Goal: Navigation & Orientation: Find specific page/section

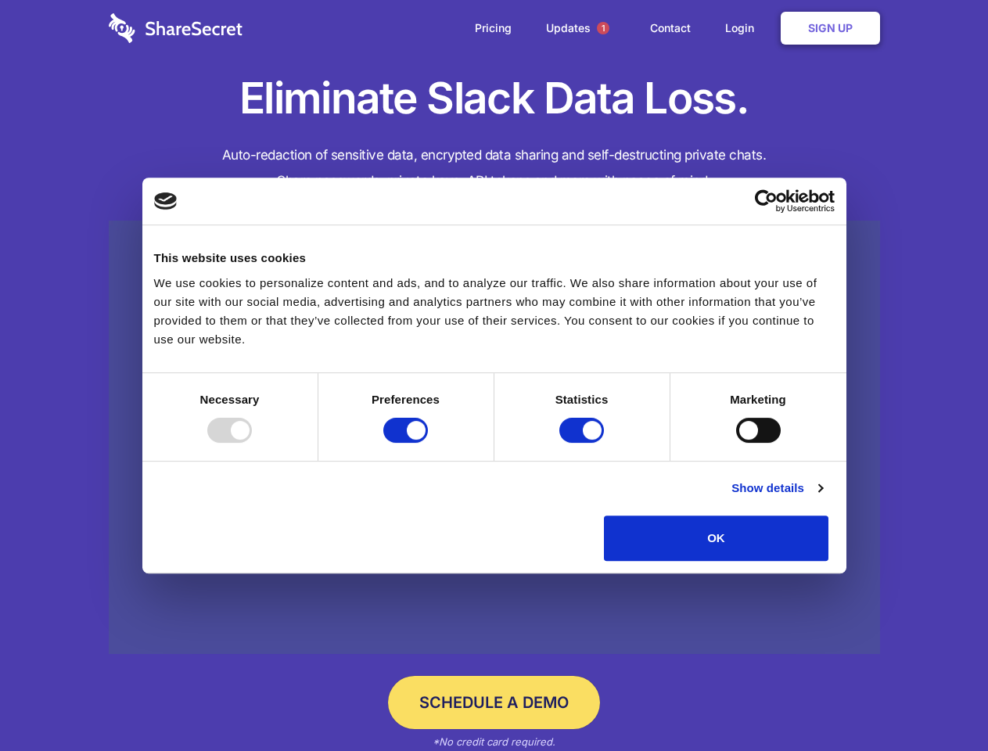
click at [252, 443] on div at bounding box center [229, 430] width 45 height 25
click at [428, 443] on input "Preferences" at bounding box center [405, 430] width 45 height 25
checkbox input "false"
click at [584, 443] on input "Statistics" at bounding box center [581, 430] width 45 height 25
checkbox input "false"
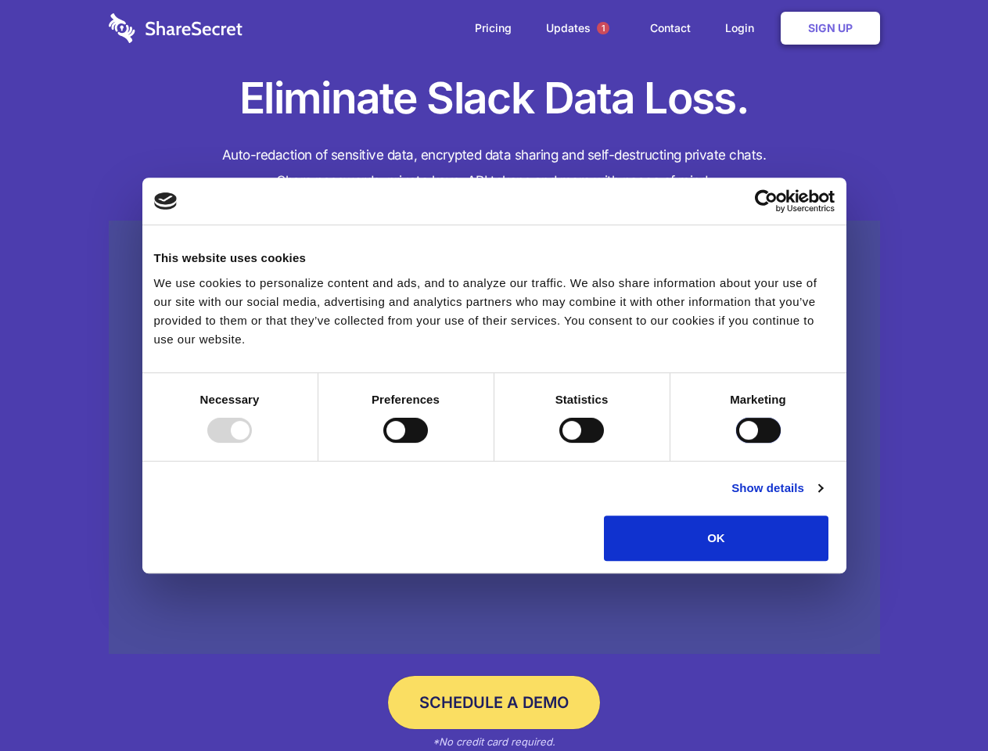
click at [736, 443] on input "Marketing" at bounding box center [758, 430] width 45 height 25
checkbox input "true"
click at [822, 498] on link "Show details" at bounding box center [777, 488] width 91 height 19
click at [0, 0] on ul "Necessary 7 Necessary cookies help make a website usable by enabling basic func…" at bounding box center [0, 0] width 0 height 0
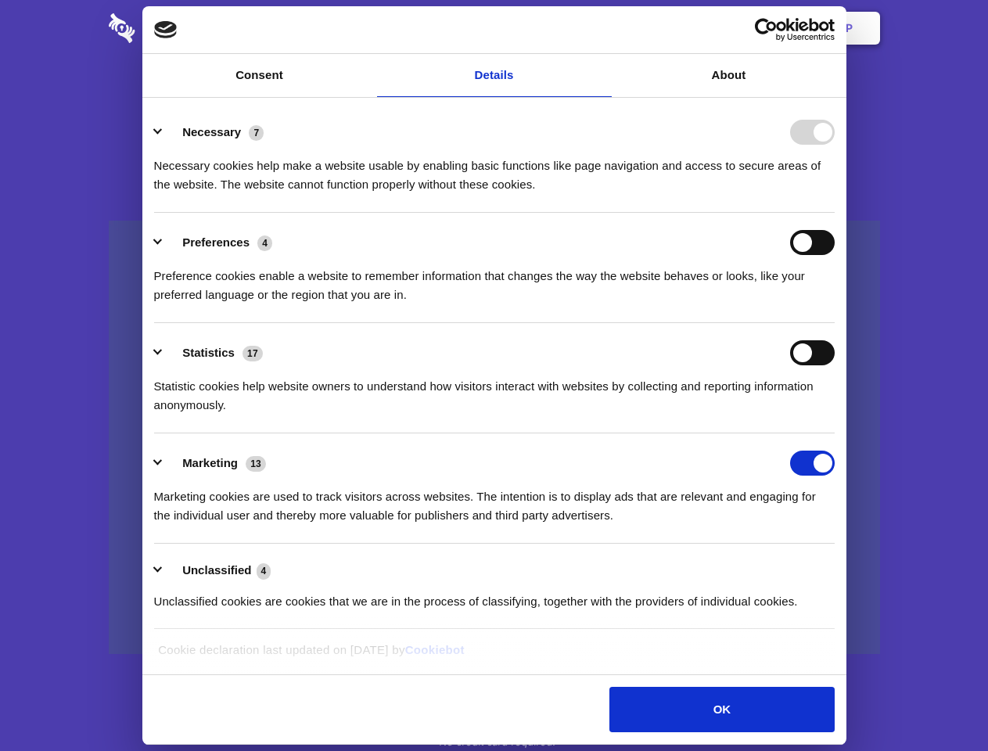
click at [603, 28] on span "1" at bounding box center [603, 28] width 13 height 13
